Goal: Book appointment/travel/reservation

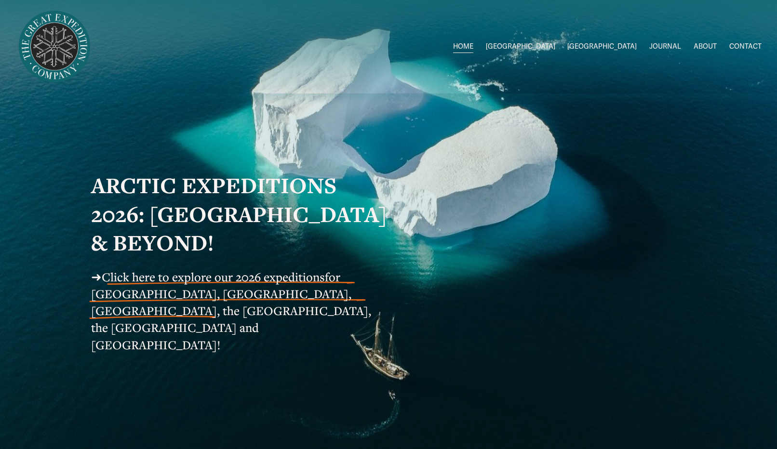
drag, startPoint x: 0, startPoint y: 0, endPoint x: 607, endPoint y: 48, distance: 608.9
click at [607, 48] on span "[GEOGRAPHIC_DATA]" at bounding box center [602, 47] width 69 height 13
click at [0, 0] on span "[GEOGRAPHIC_DATA] to [GEOGRAPHIC_DATA]" at bounding box center [0, 0] width 0 height 0
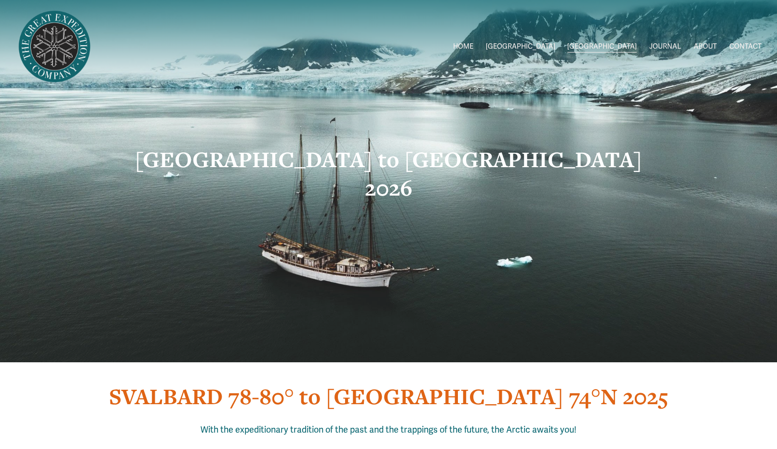
click at [0, 0] on span "2026 Expeditions" at bounding box center [0, 0] width 0 height 0
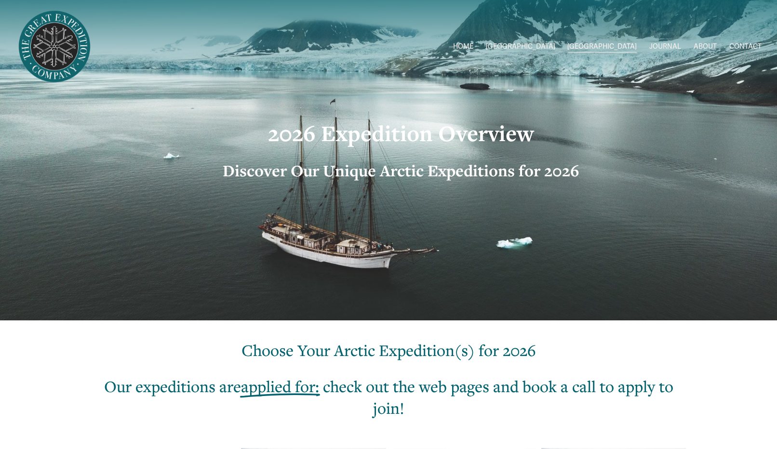
click at [0, 0] on span "Greenland W/Drew" at bounding box center [0, 0] width 0 height 0
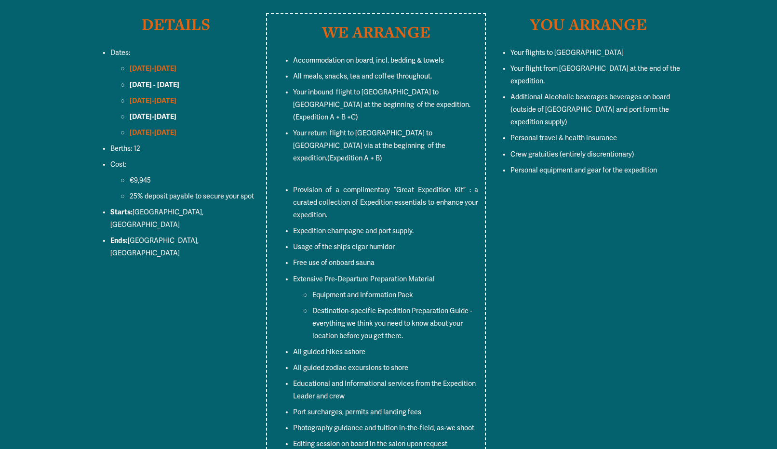
scroll to position [3772, 0]
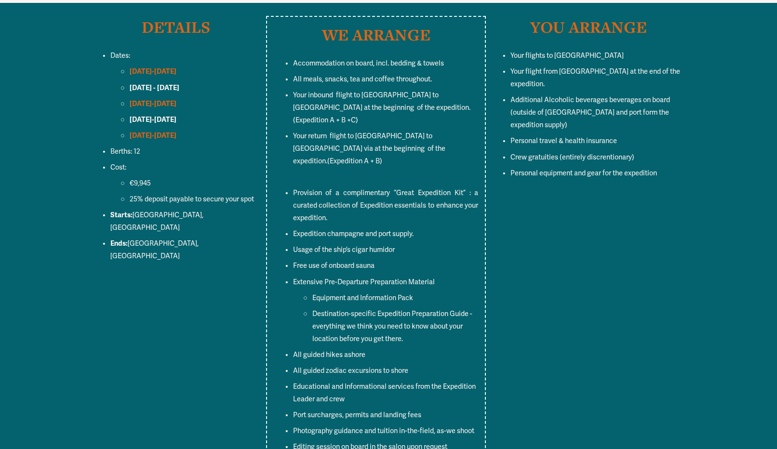
click at [141, 131] on strong "SEPT 17-24" at bounding box center [153, 135] width 47 height 9
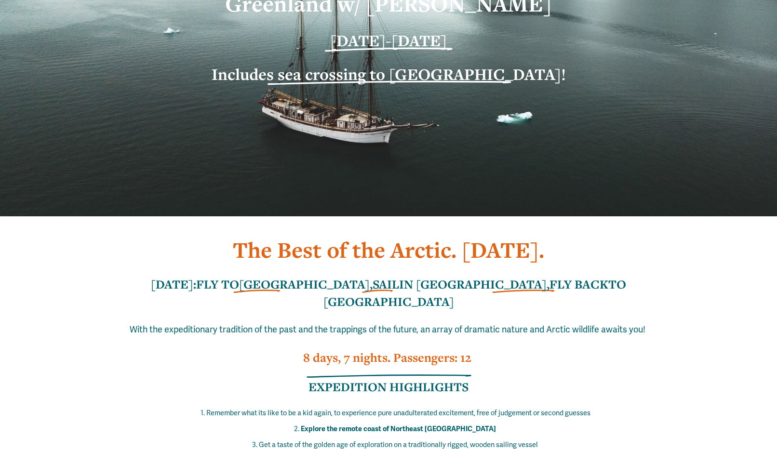
scroll to position [0, 0]
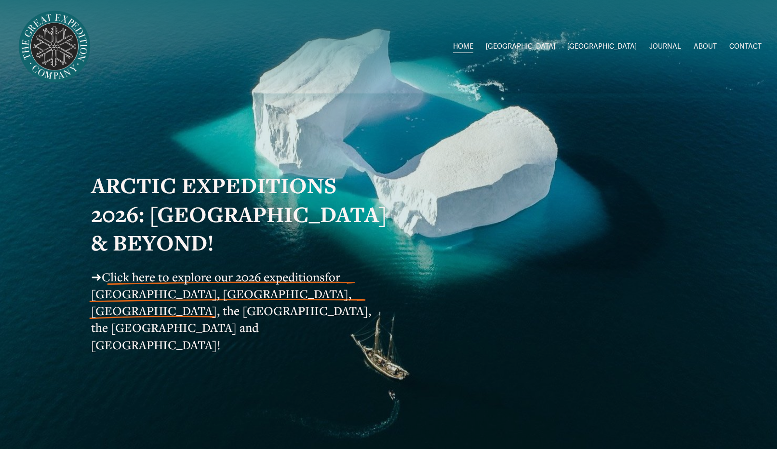
click at [0, 0] on span "2026 Expeditions" at bounding box center [0, 0] width 0 height 0
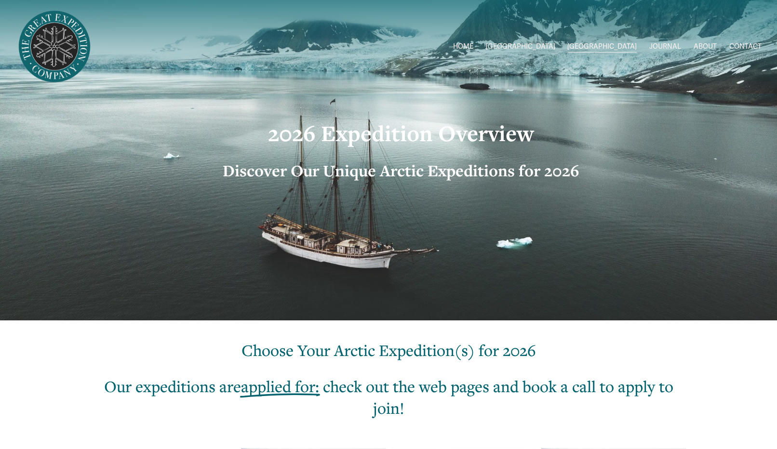
click at [0, 0] on span "Greenland W/Drew" at bounding box center [0, 0] width 0 height 0
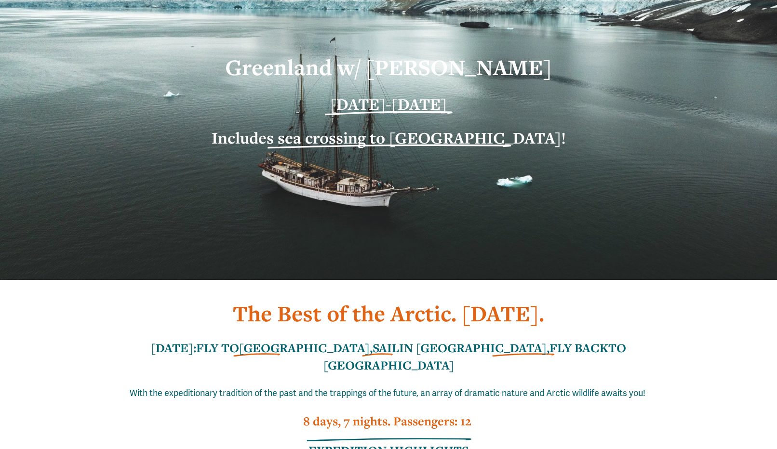
scroll to position [96, 0]
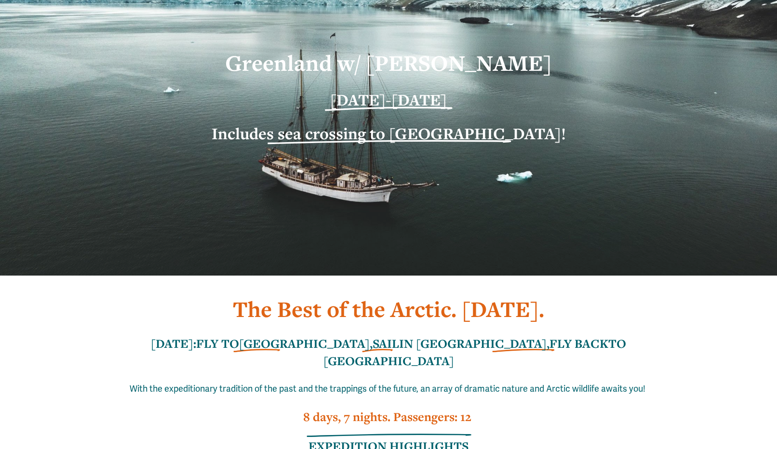
click at [176, 70] on h1 "Greenland w/ [PERSON_NAME]" at bounding box center [388, 63] width 495 height 28
